Goal: Information Seeking & Learning: Find specific fact

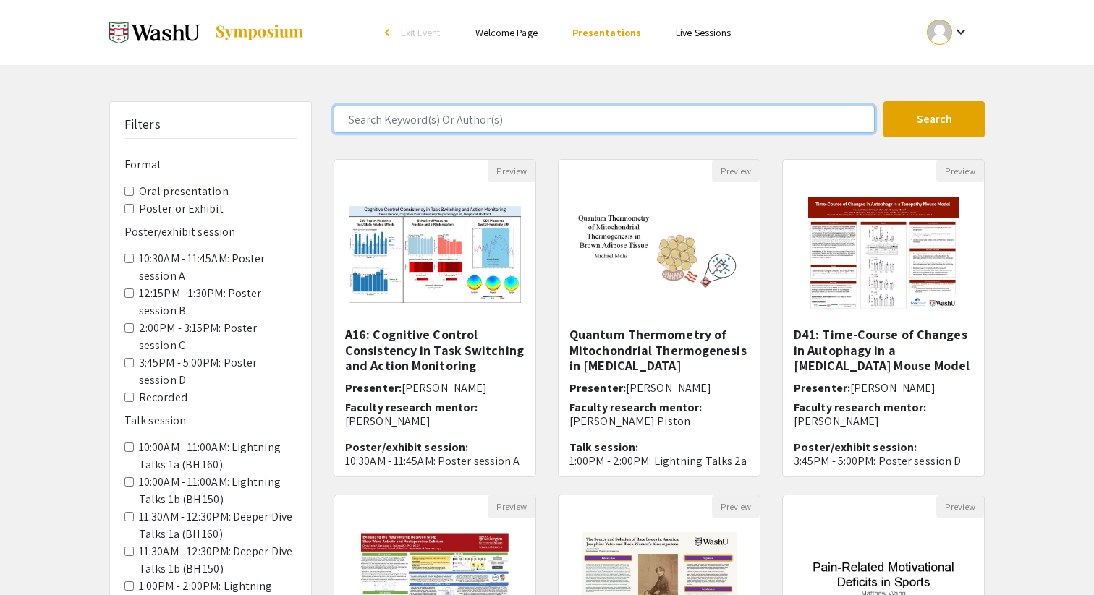
click at [621, 127] on input "Search Keyword(s) Or Author(s)" at bounding box center [603, 119] width 541 height 27
click at [883, 101] on button "Search" at bounding box center [933, 119] width 101 height 36
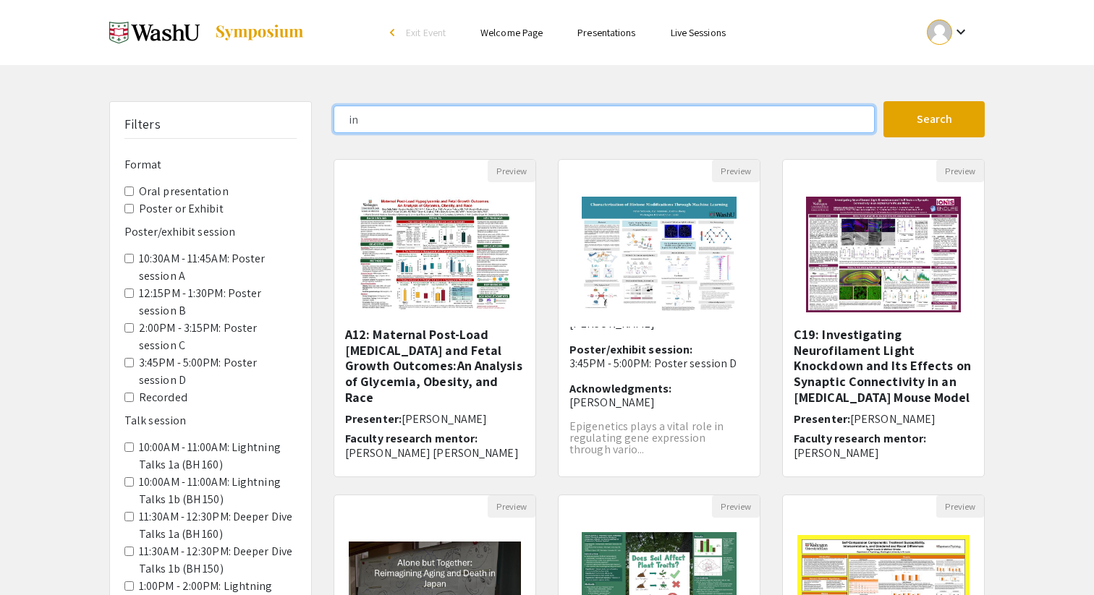
type input "i"
type input "jaegy"
click at [883, 101] on button "Search" at bounding box center [933, 119] width 101 height 36
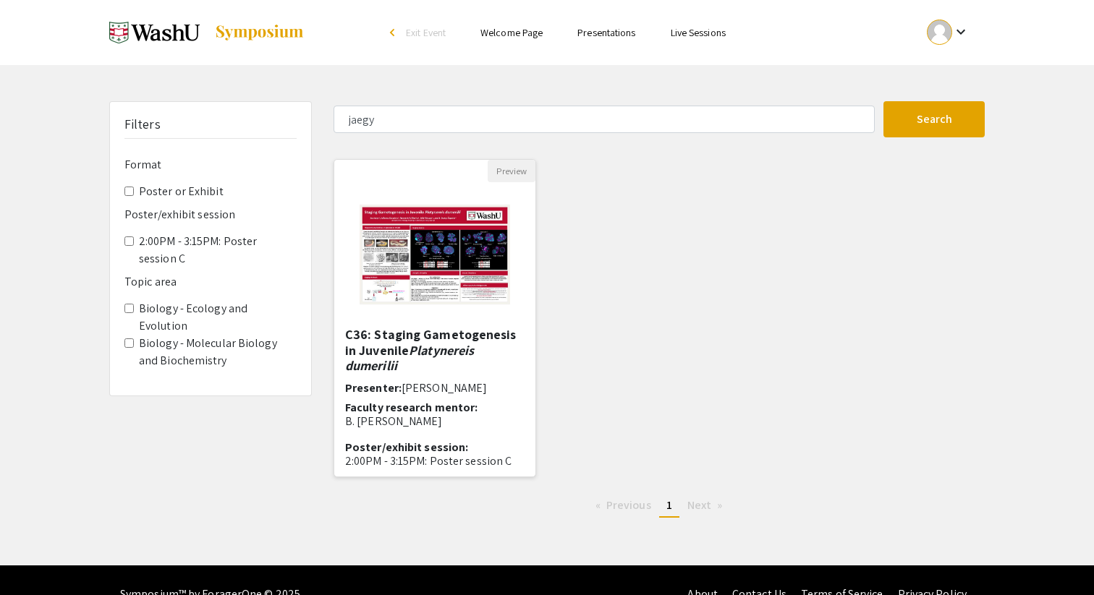
click at [425, 276] on img "Open Presentation <p>C36: Staging Gametogenesis in Juvenile <em>Platynereis dum…" at bounding box center [434, 254] width 179 height 145
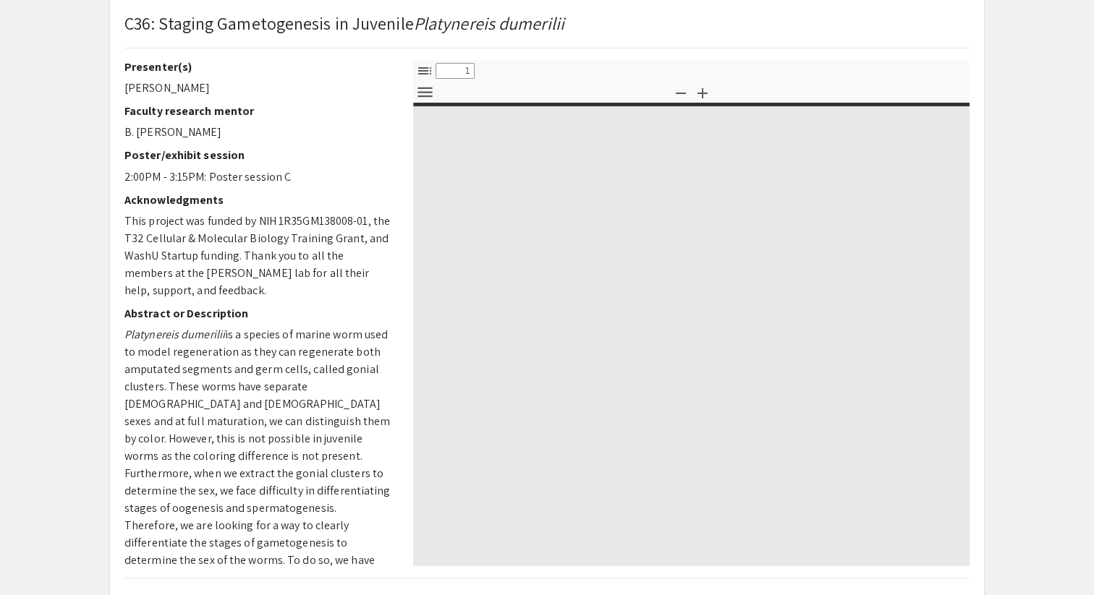
scroll to position [104, 0]
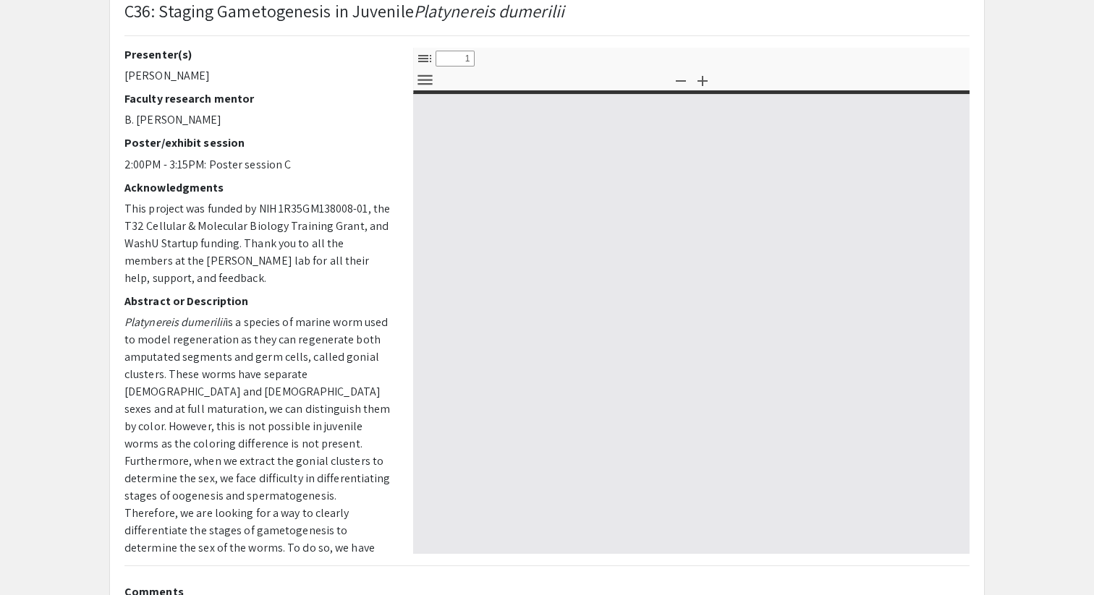
select select "custom"
type input "0"
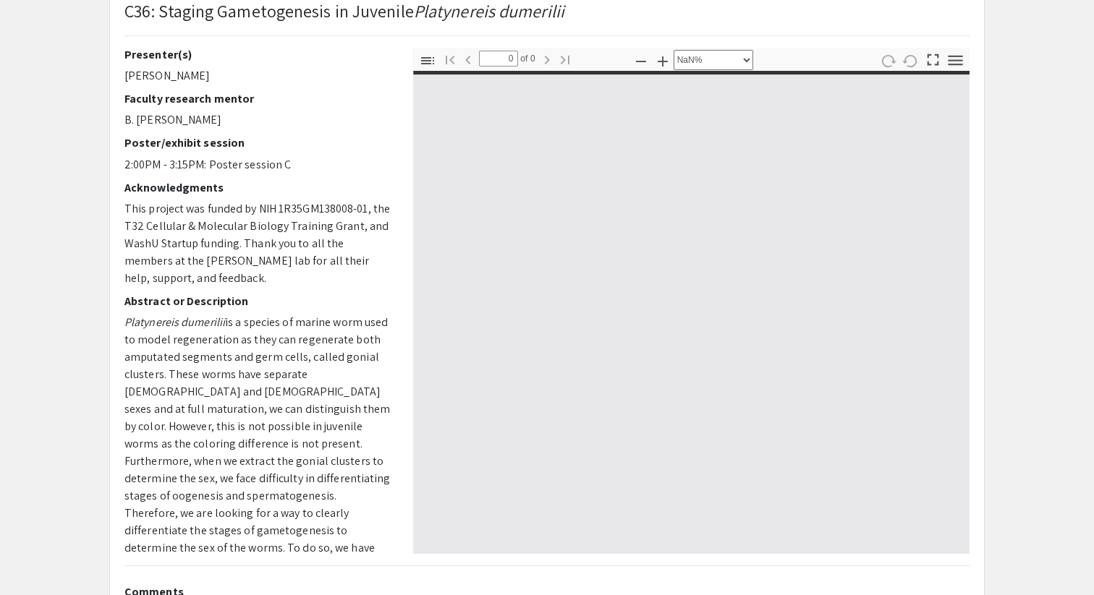
select select "auto"
type input "1"
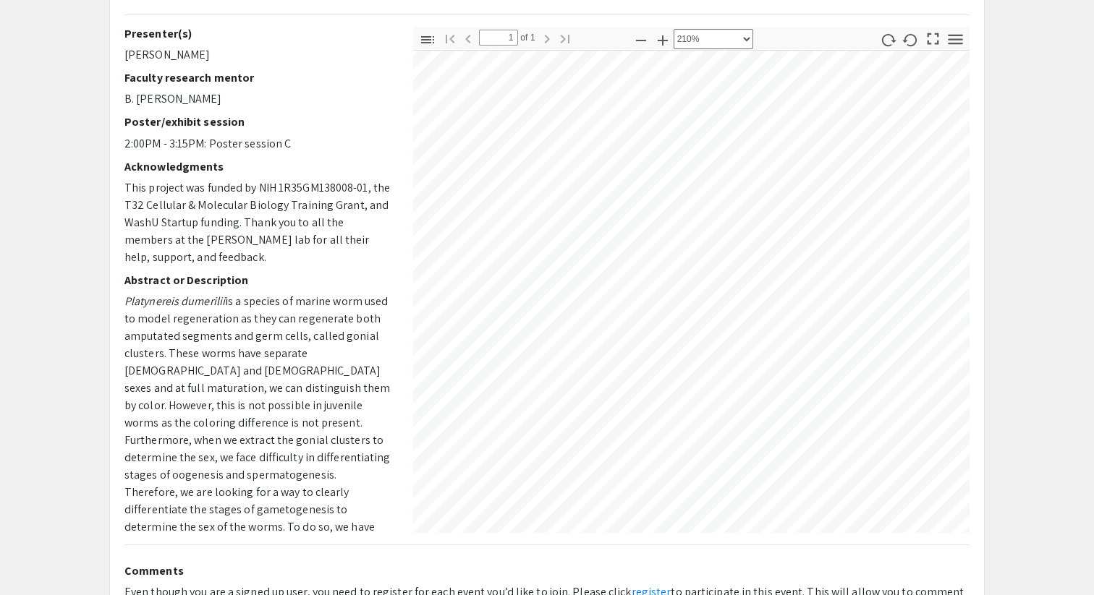
scroll to position [636, 1033]
select select "1"
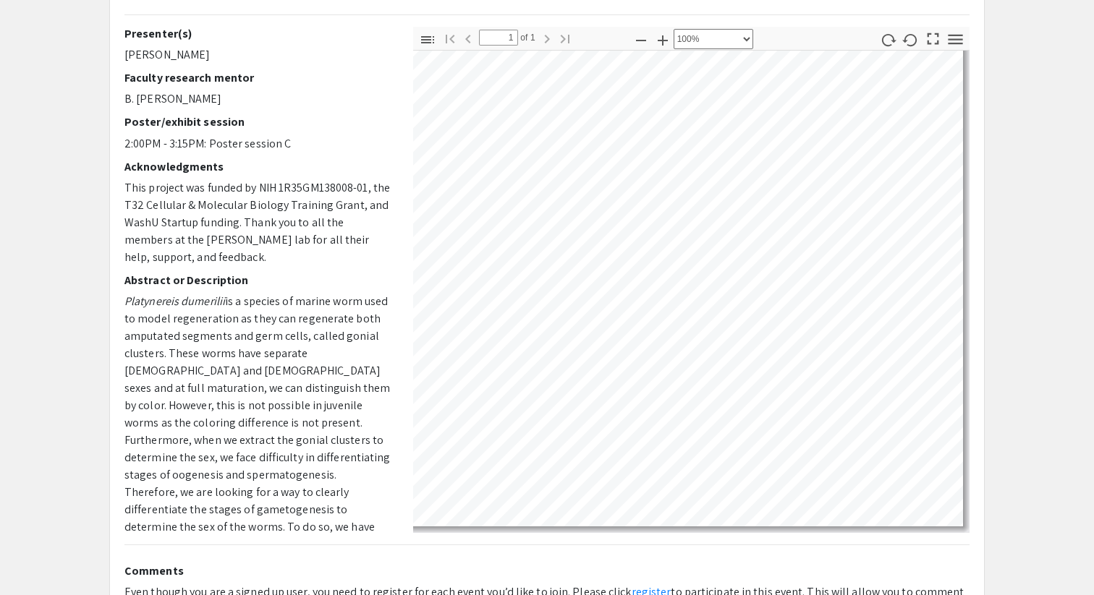
scroll to position [97, 161]
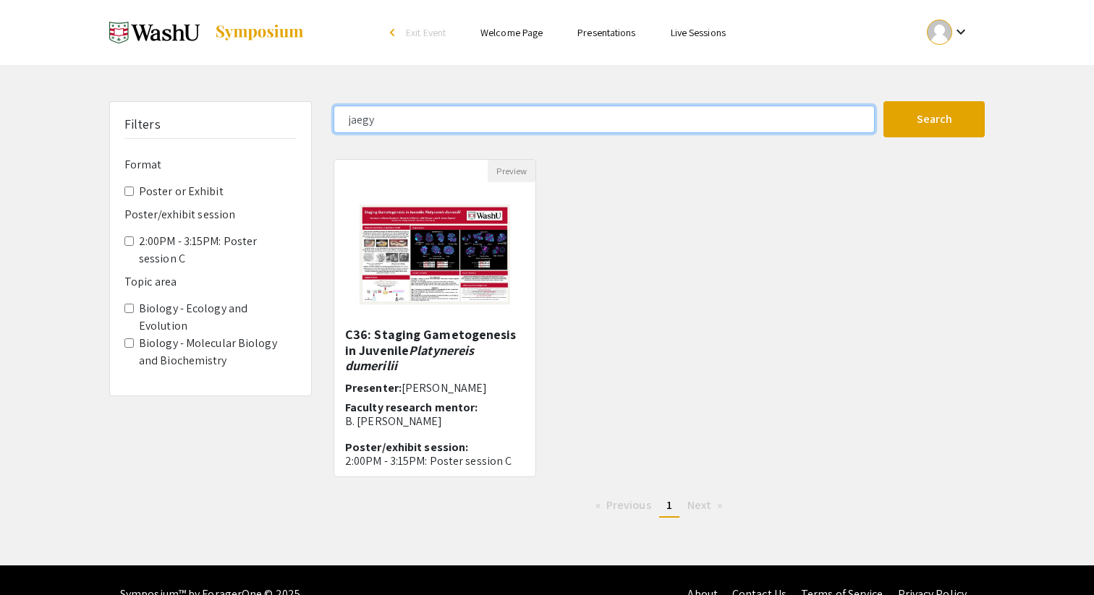
click at [399, 124] on input "jaegy" at bounding box center [603, 119] width 541 height 27
